Goal: Find specific page/section: Find specific page/section

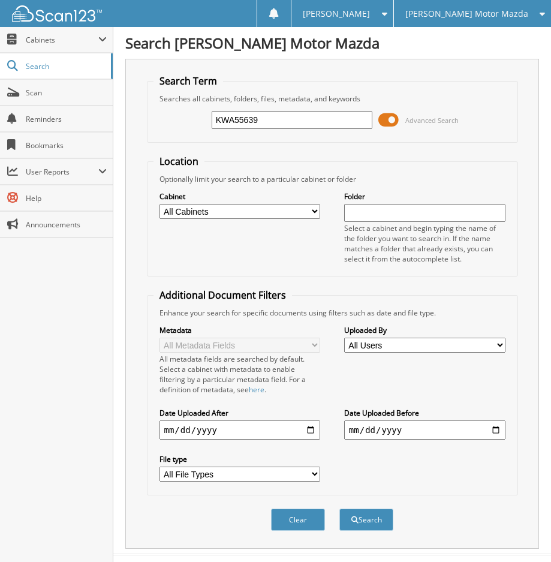
type input "KWA55639"
click at [340, 509] on button "Search" at bounding box center [367, 520] width 54 height 22
click at [383, 117] on span at bounding box center [389, 120] width 20 height 18
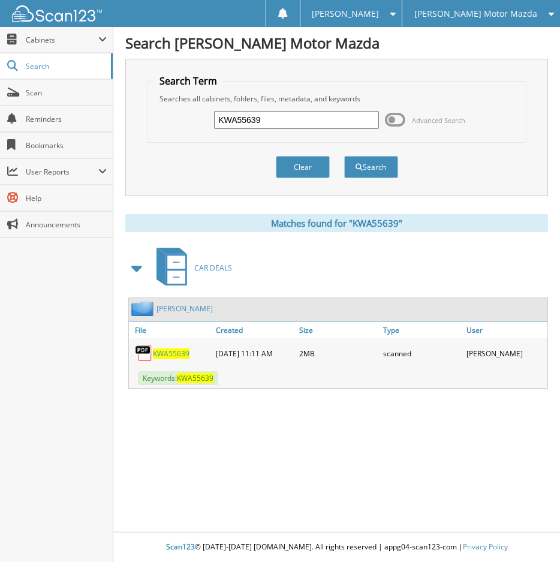
click at [175, 352] on span "KWA55639" at bounding box center [171, 354] width 37 height 10
click at [248, 122] on input "KWA55639" at bounding box center [296, 120] width 165 height 18
click at [250, 125] on input "KWA55639" at bounding box center [296, 120] width 165 height 18
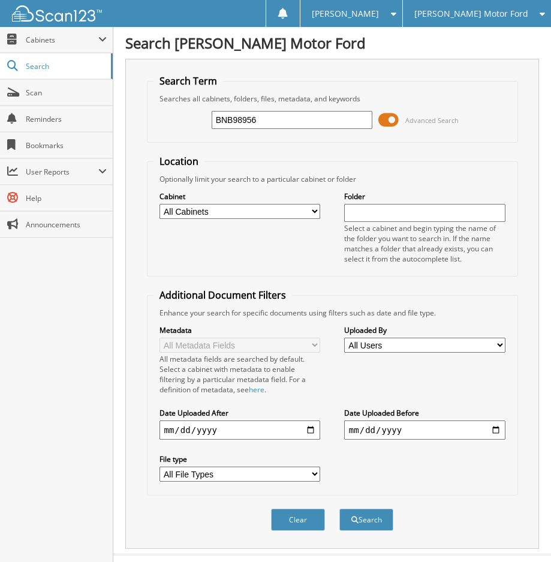
type input "BNB98956"
click at [340, 509] on button "Search" at bounding box center [367, 520] width 54 height 22
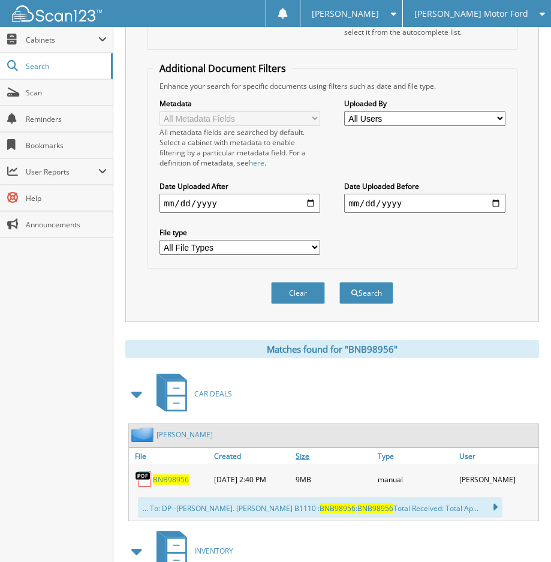
scroll to position [307, 0]
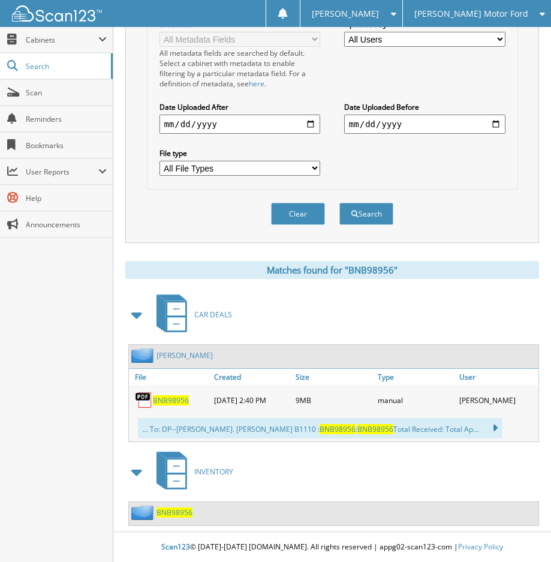
click at [173, 401] on span "BNB98956" at bounding box center [171, 400] width 36 height 10
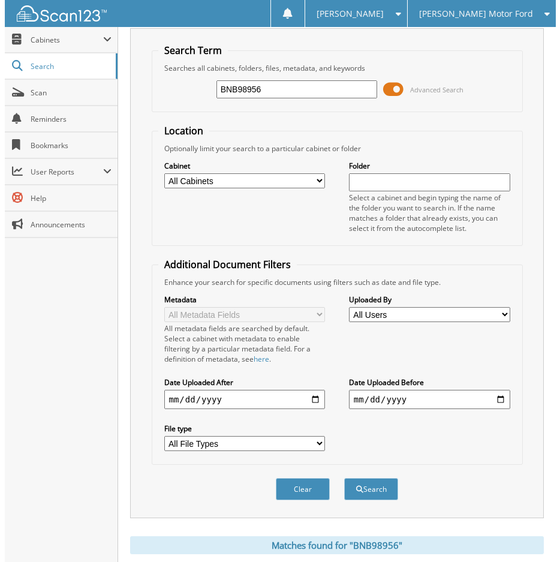
scroll to position [0, 0]
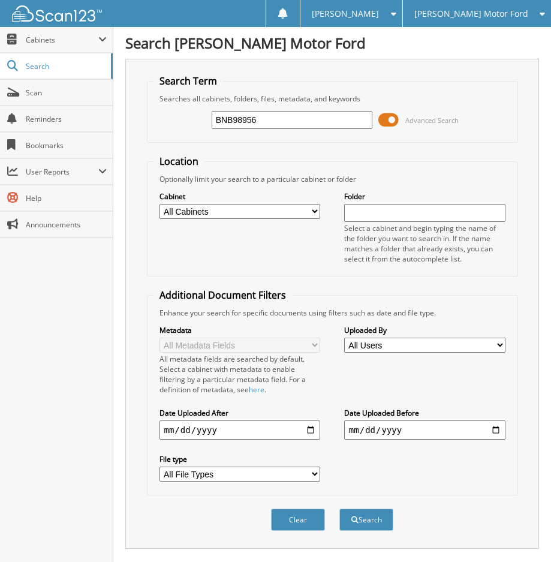
click at [394, 128] on span at bounding box center [389, 120] width 20 height 18
